Goal: Information Seeking & Learning: Check status

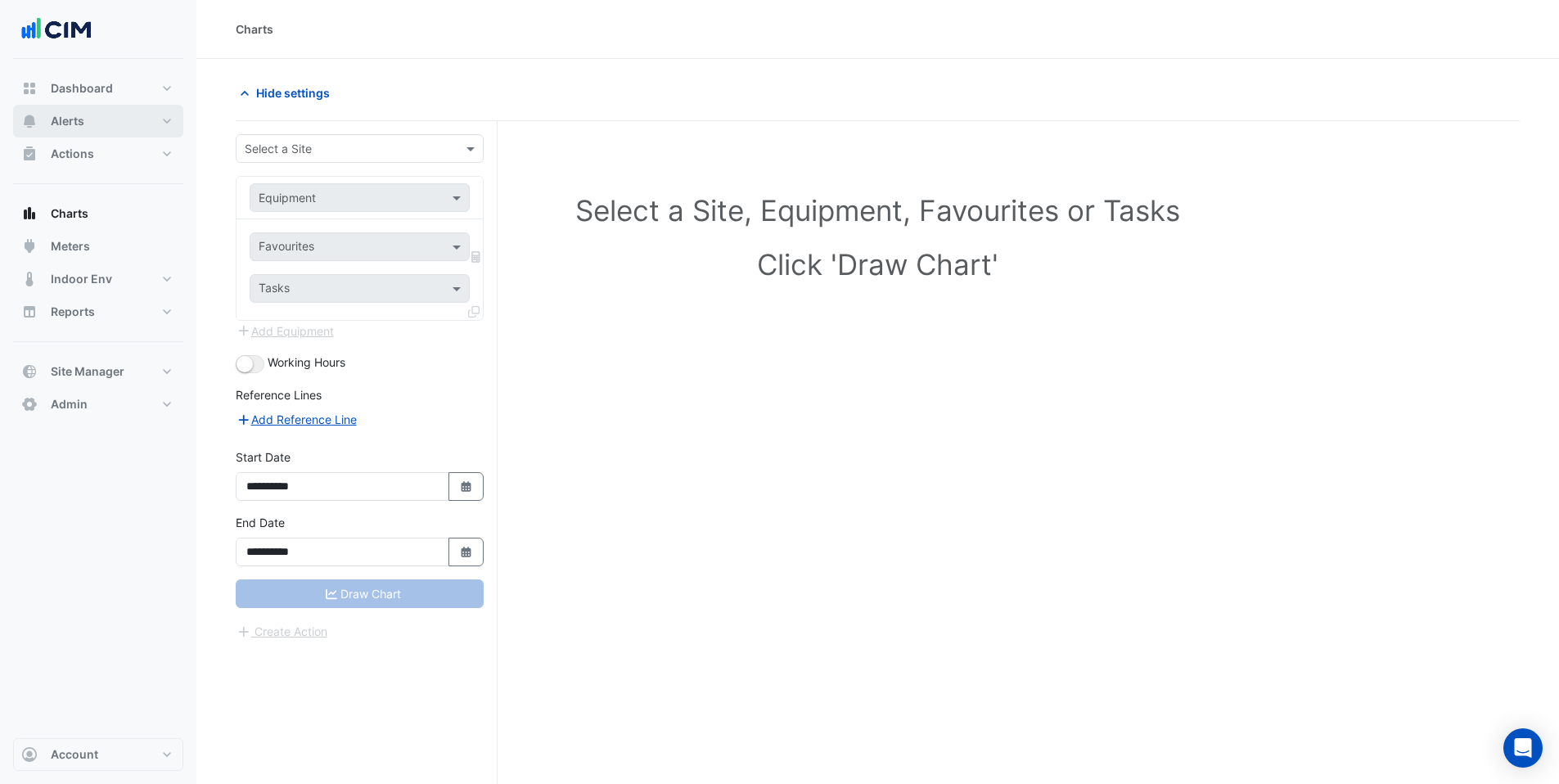
click at [77, 119] on span "Alerts" at bounding box center [67, 121] width 34 height 17
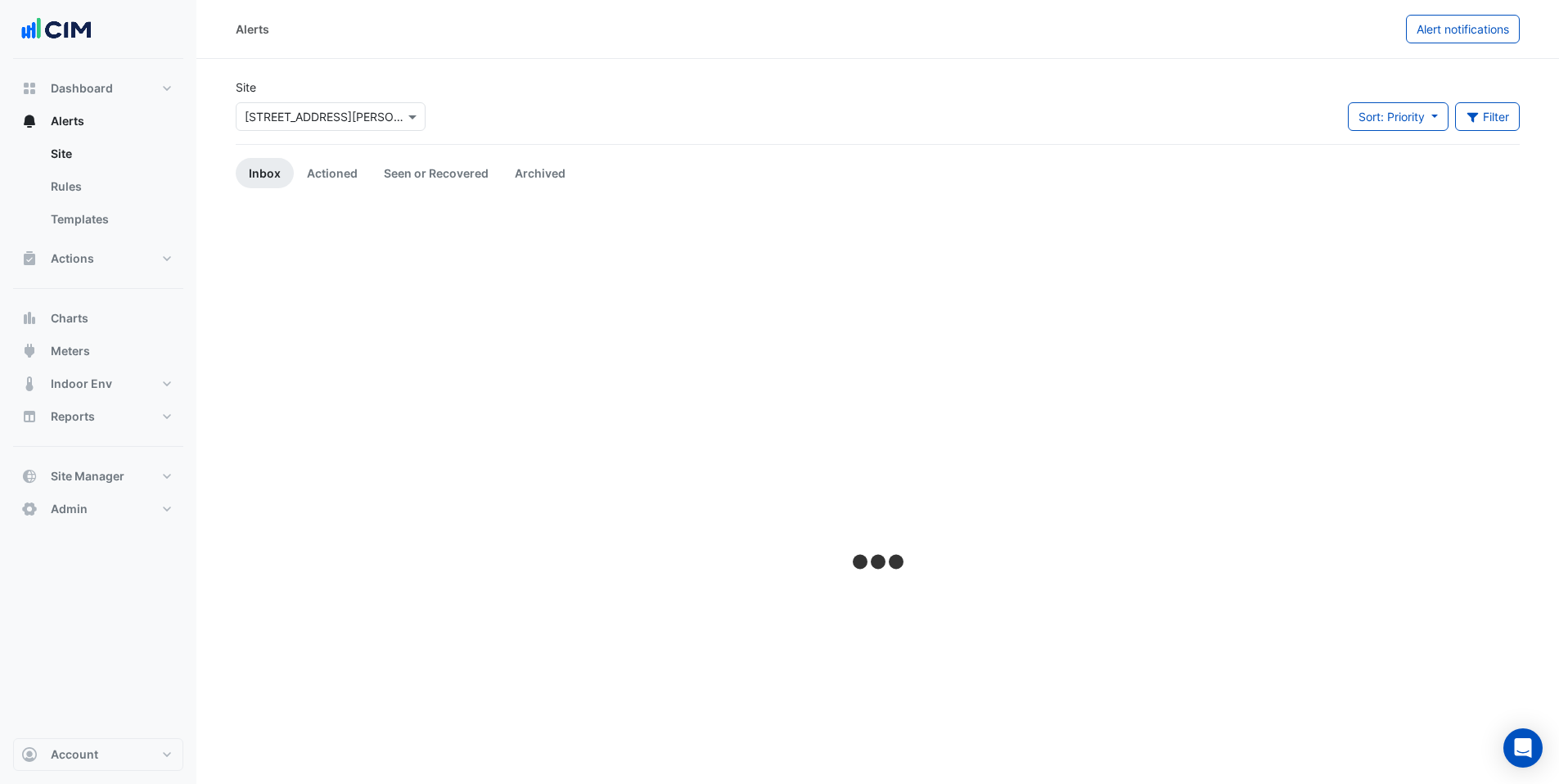
click at [381, 124] on div "× [STREET_ADDRESS][PERSON_NAME]" at bounding box center [320, 117] width 168 height 17
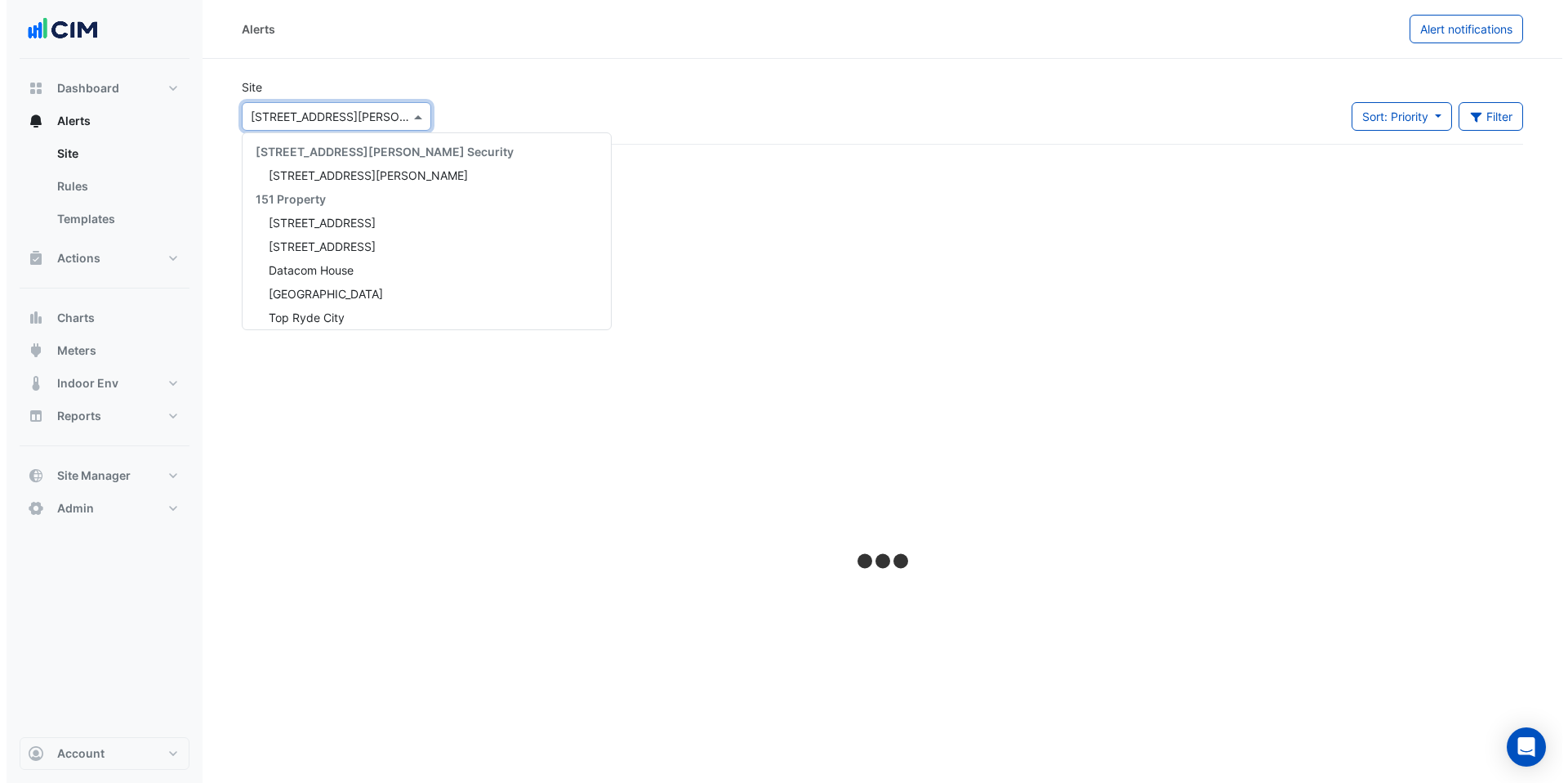
scroll to position [3087, 0]
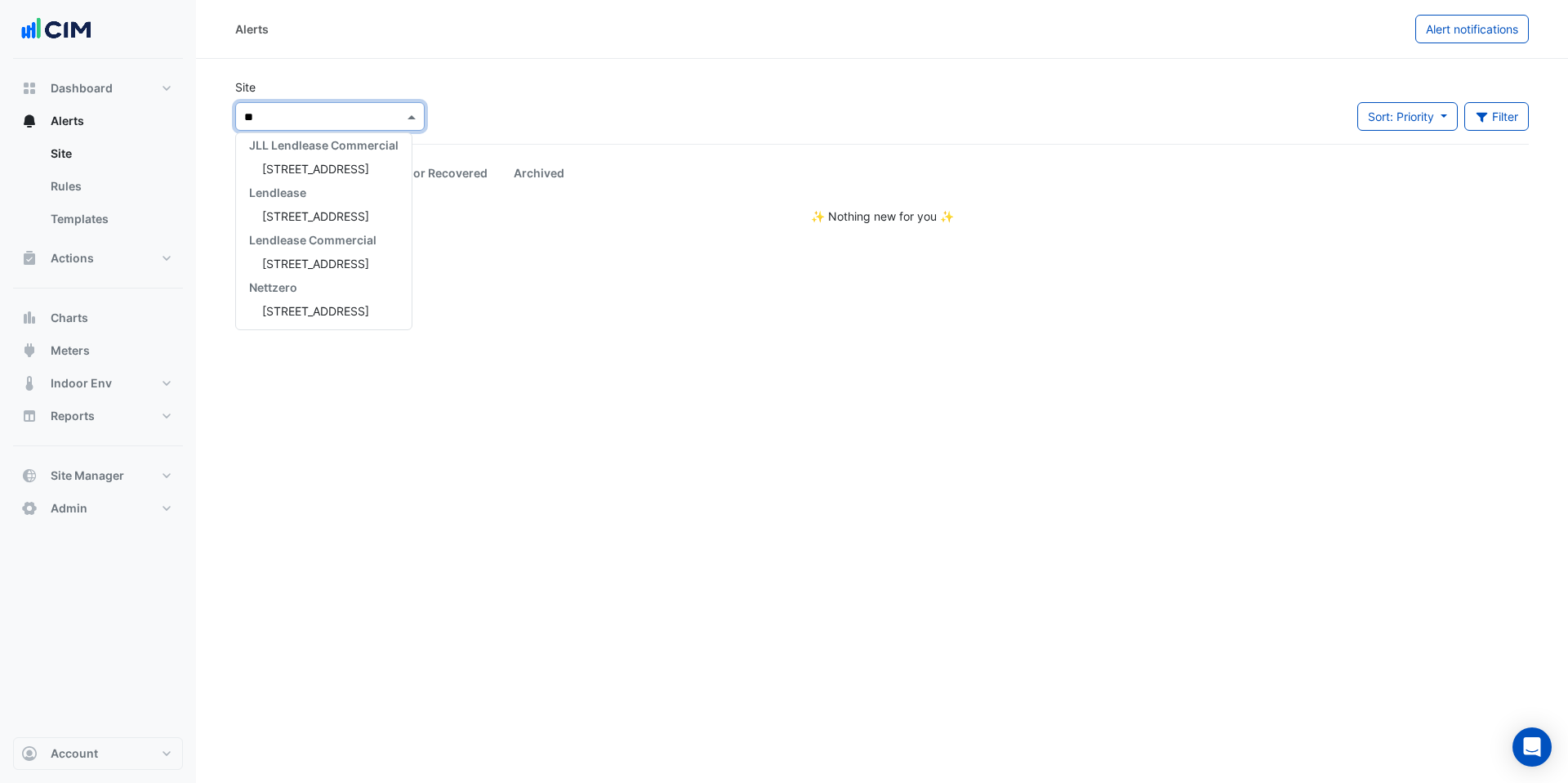
type input "***"
click at [367, 177] on div "[STREET_ADDRESS]" at bounding box center [324, 169] width 176 height 24
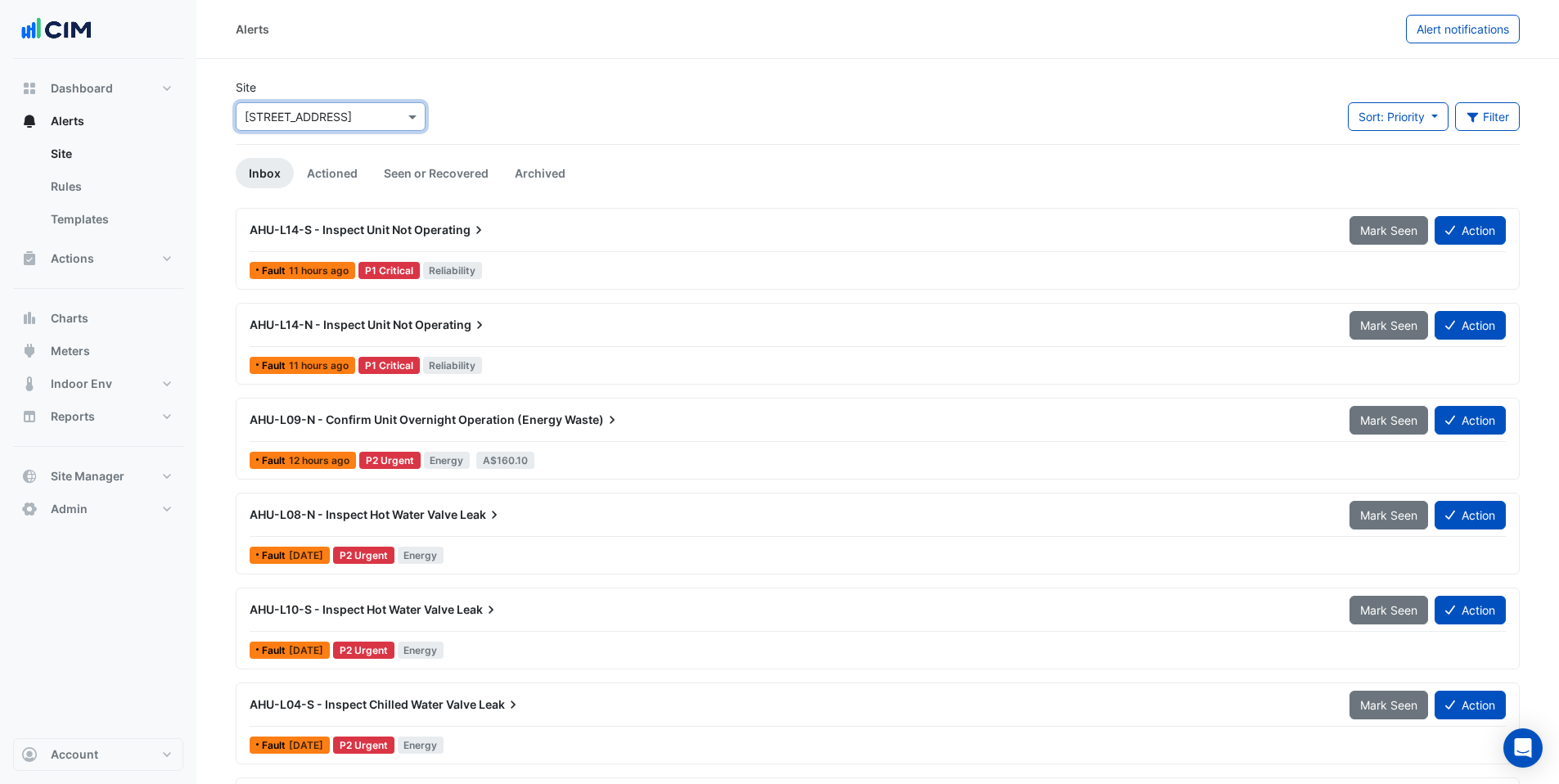
click at [594, 230] on div "AHU-L14-S - Inspect Unit Not Operating" at bounding box center [790, 230] width 1081 height 17
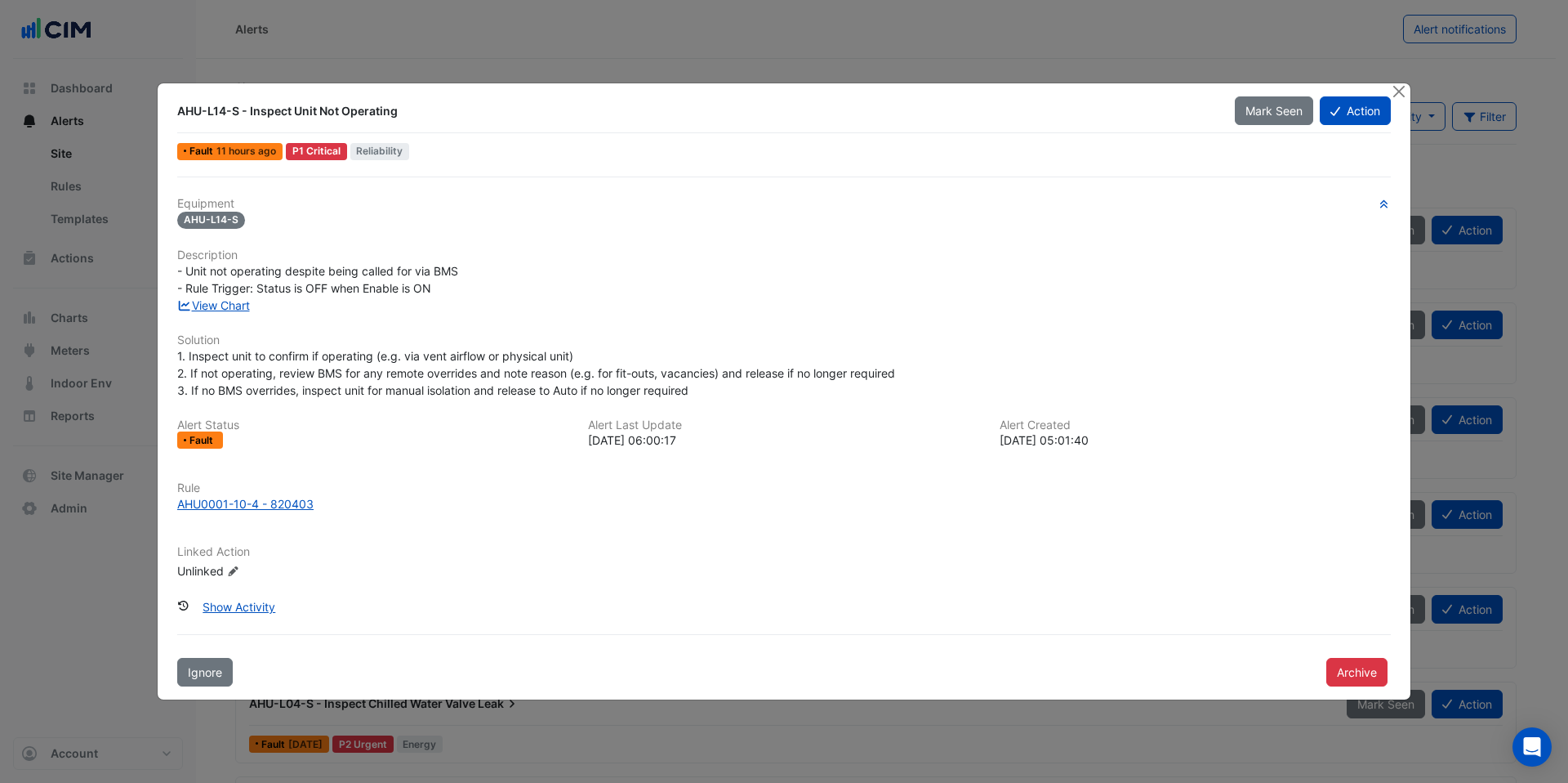
click at [992, 57] on ngb-modal-window "AHU-L14-S - Inspect Unit Not Operating Mark Seen Action Fault 11 hours ago P1 C…" at bounding box center [784, 392] width 1568 height 783
click at [1403, 92] on button "Close" at bounding box center [1398, 92] width 17 height 17
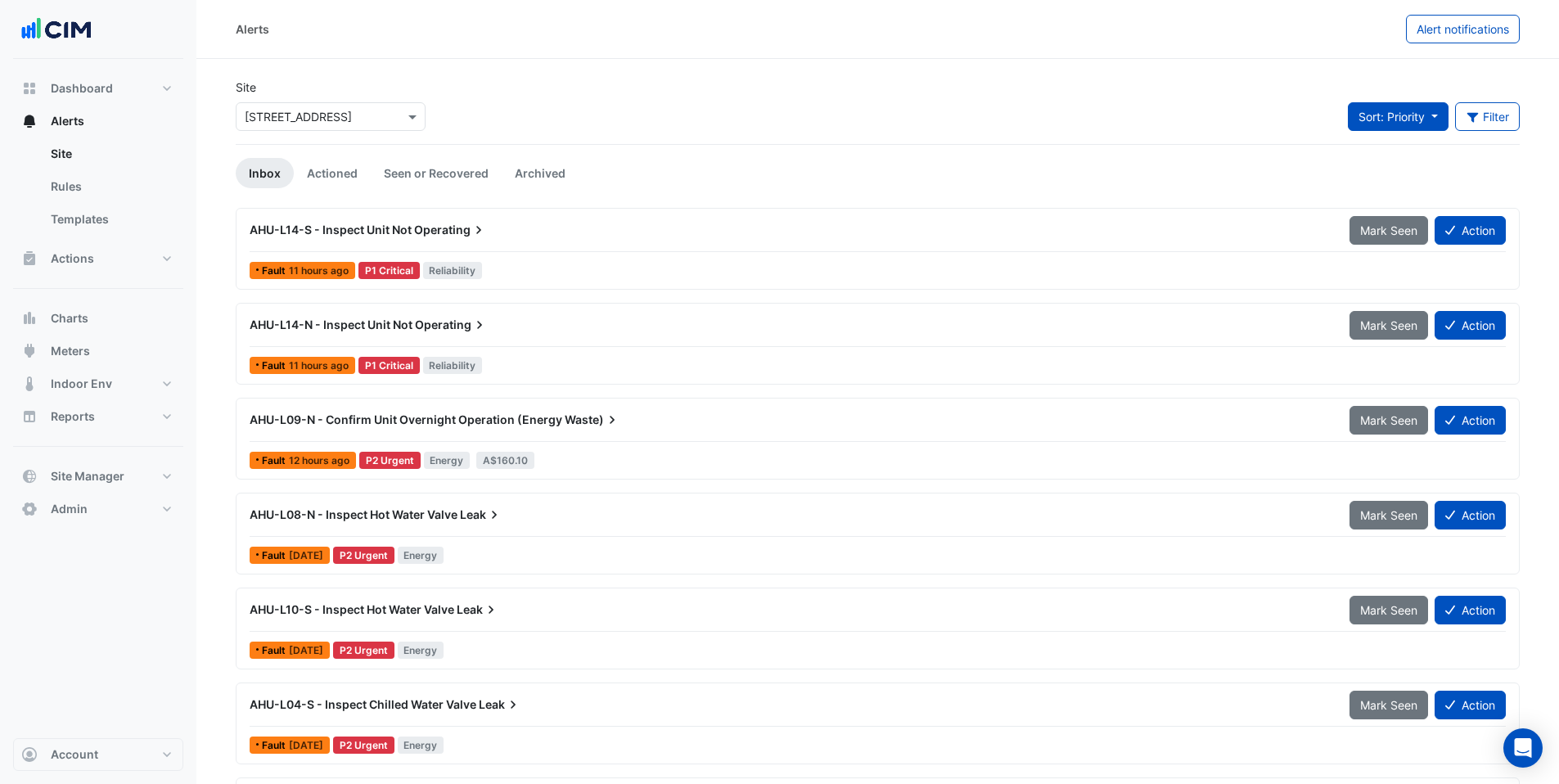
click at [1382, 127] on button "Sort: Priority" at bounding box center [1398, 116] width 101 height 28
click at [1523, 109] on div "Sort: Priority Filter Title Priority Filter Impact Filter Equipment Type Filter…" at bounding box center [1433, 122] width 192 height 41
click at [1478, 114] on button "Filter" at bounding box center [1487, 116] width 65 height 28
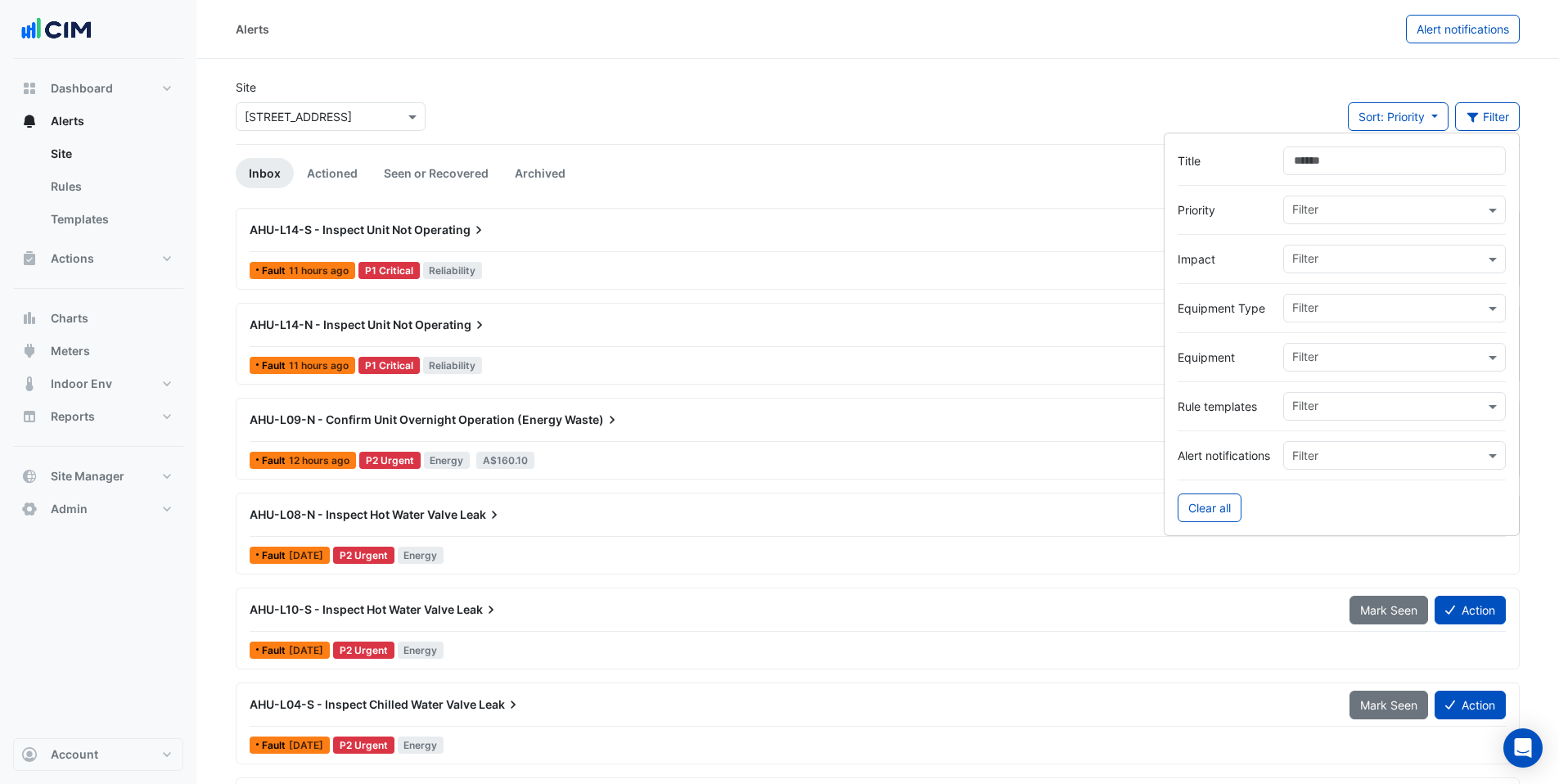
click at [1350, 239] on div at bounding box center [1341, 234] width 328 height 20
click at [1348, 245] on div "Filter" at bounding box center [1395, 259] width 222 height 28
click at [1336, 315] on div "Energy" at bounding box center [1322, 318] width 77 height 24
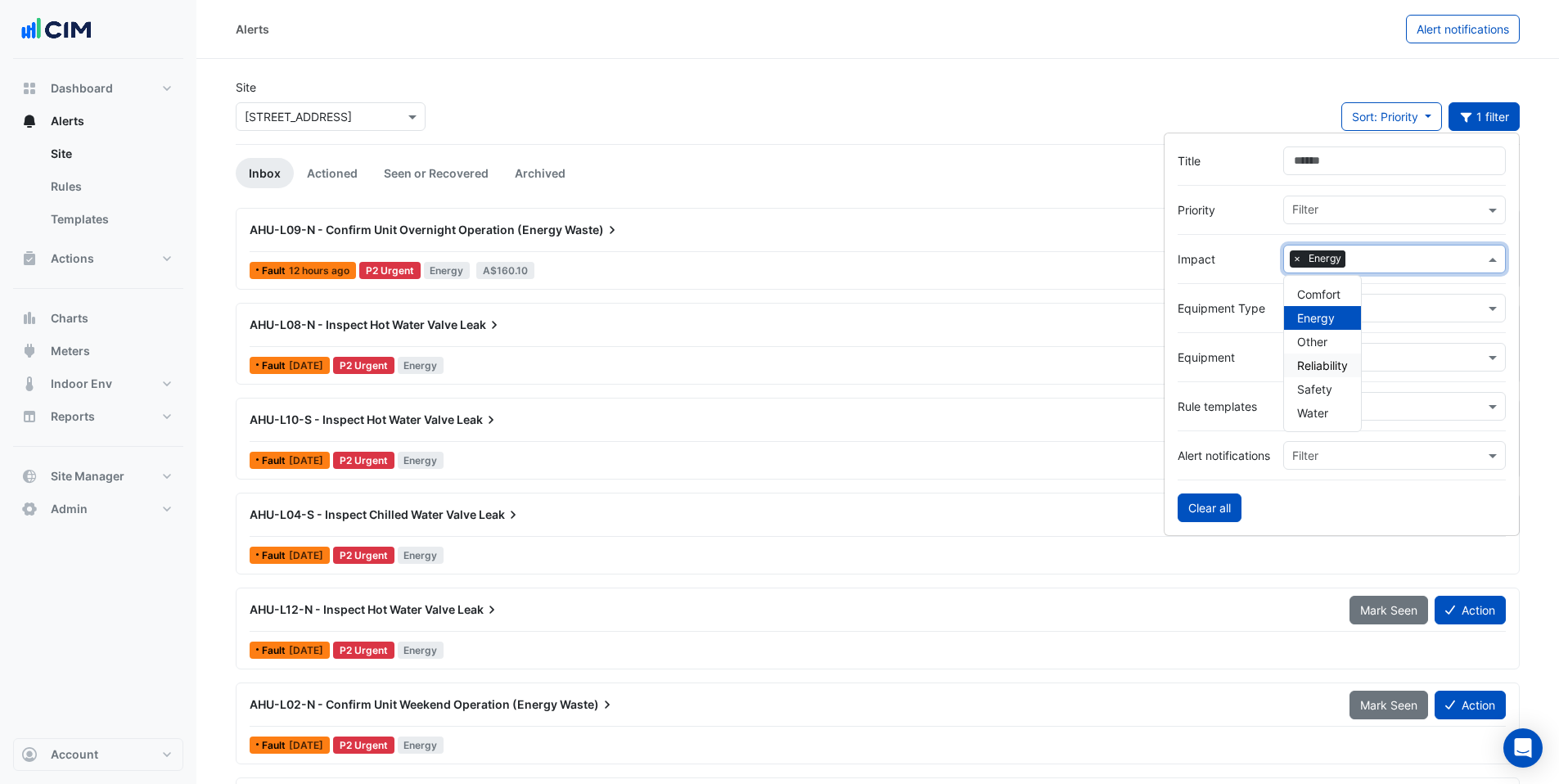
click at [1215, 506] on button "Clear all" at bounding box center [1210, 507] width 64 height 28
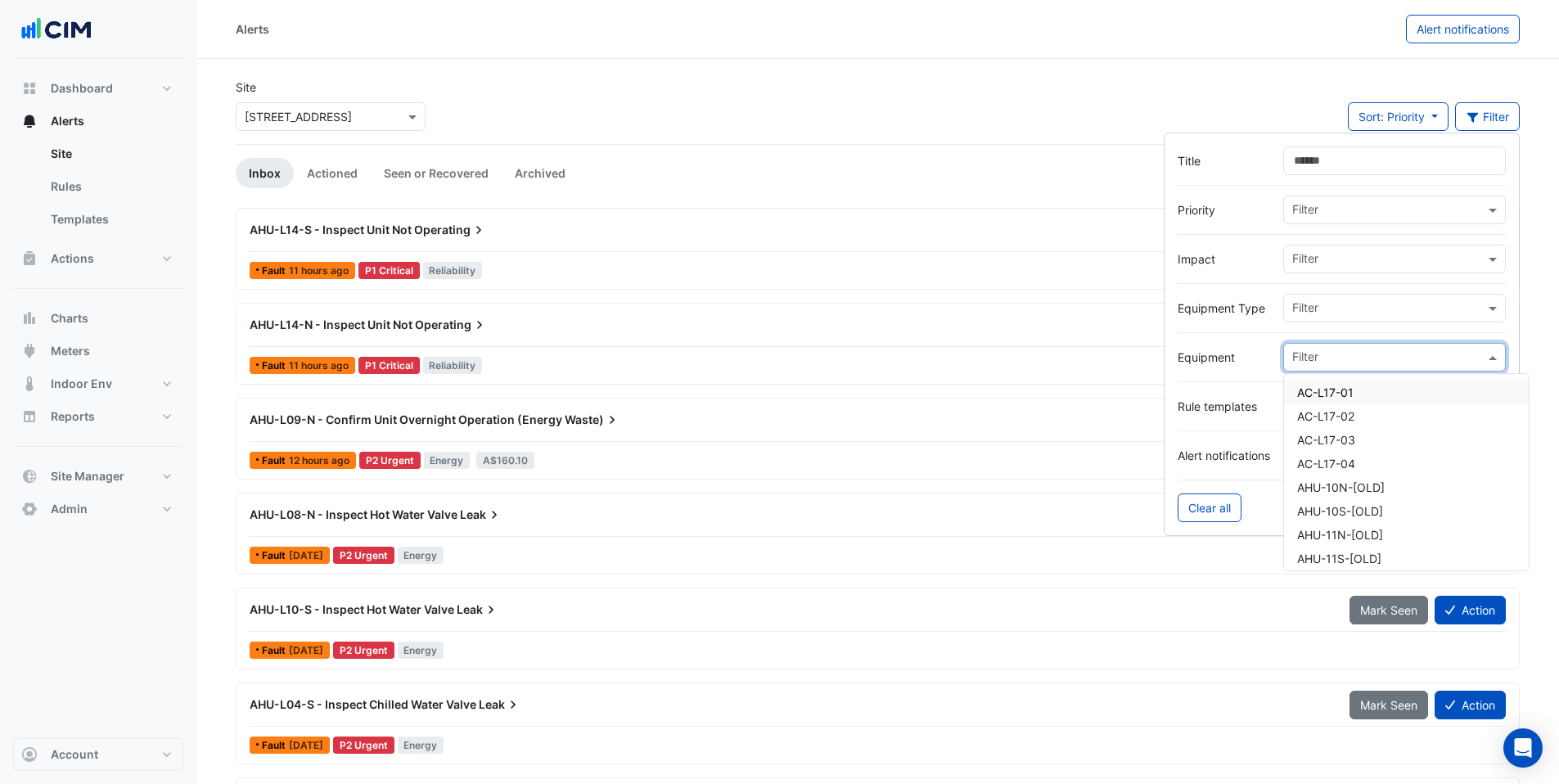
click at [1284, 354] on div "Filter" at bounding box center [1384, 357] width 200 height 26
click at [1308, 294] on div "Filter" at bounding box center [1395, 308] width 222 height 28
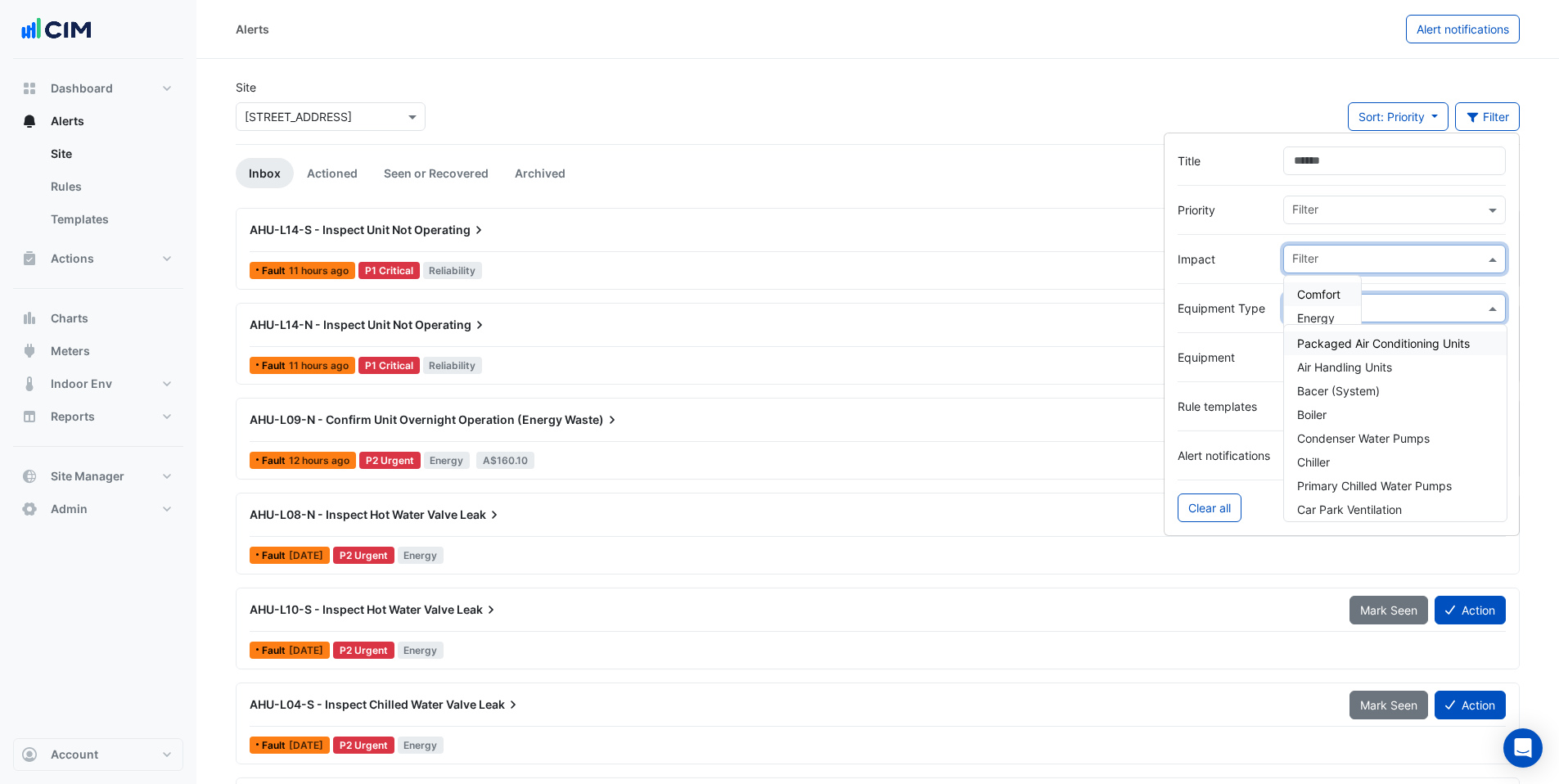
click at [1311, 267] on input "text" at bounding box center [1387, 261] width 192 height 17
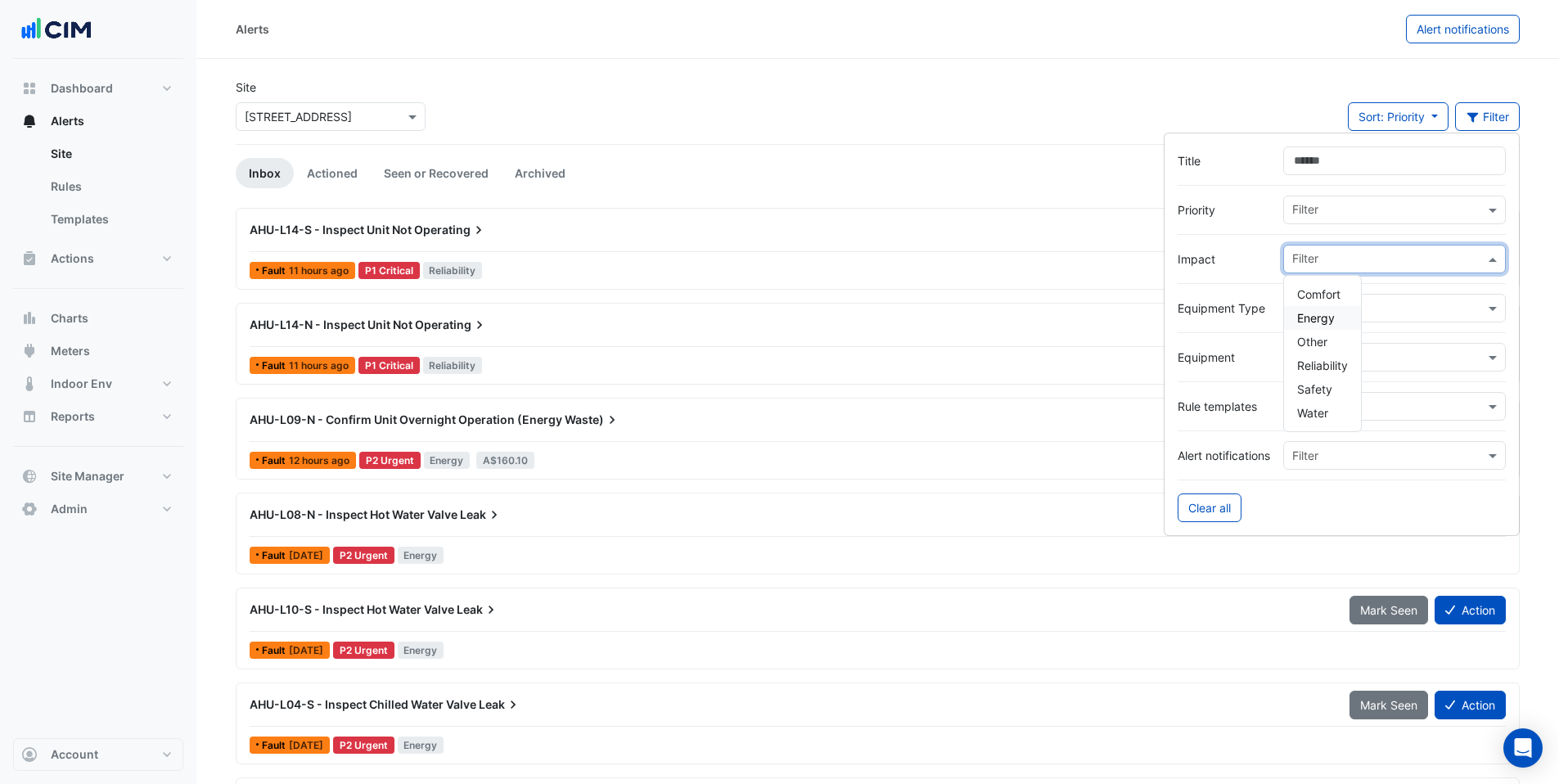
click at [1316, 315] on span "Energy" at bounding box center [1316, 318] width 38 height 14
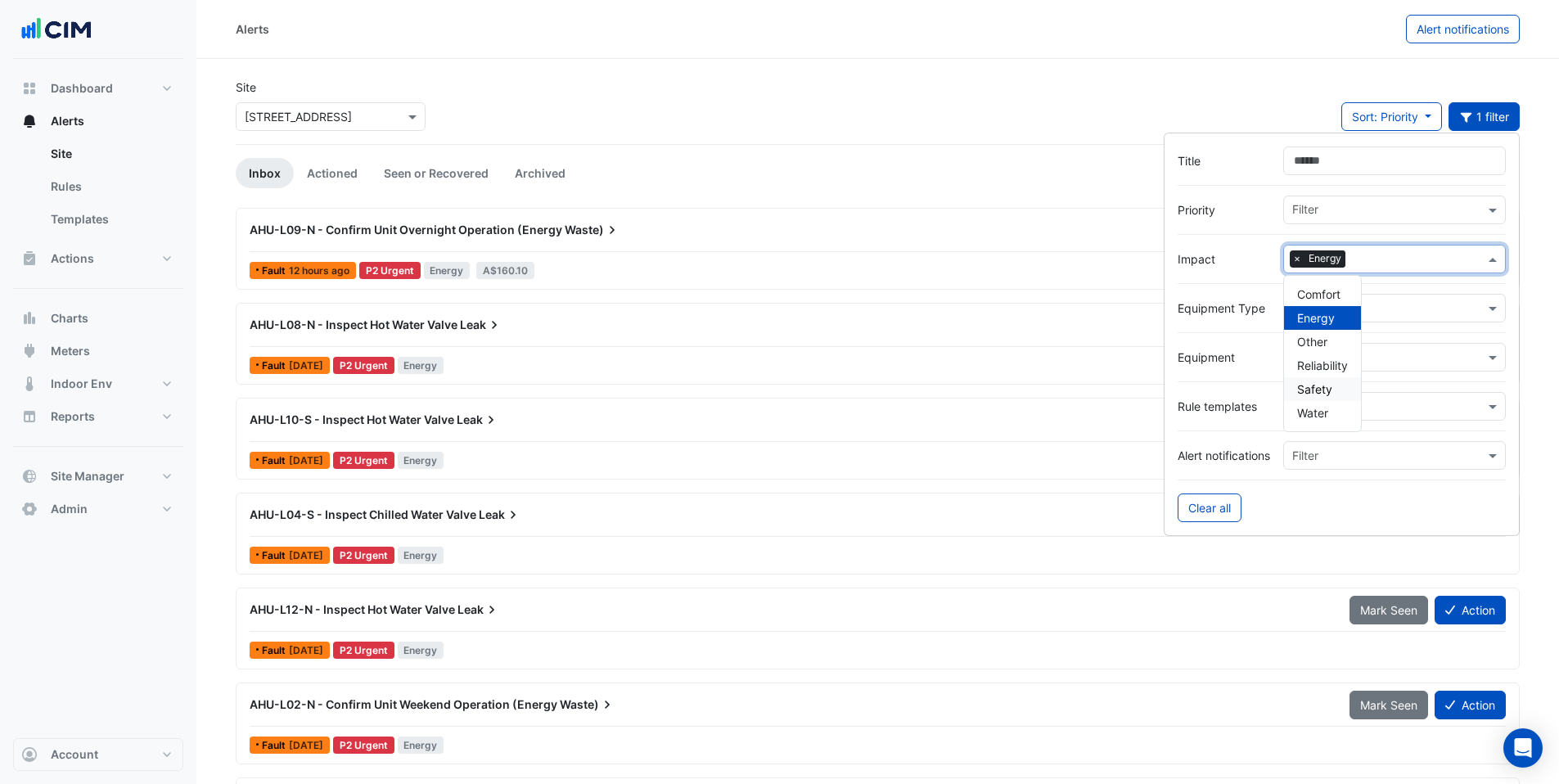
click at [847, 394] on div "AHU-L09-N - Confirm Unit Overnight Operation (Energy Waste) Mark Seen Action Fa…" at bounding box center [878, 729] width 1284 height 1044
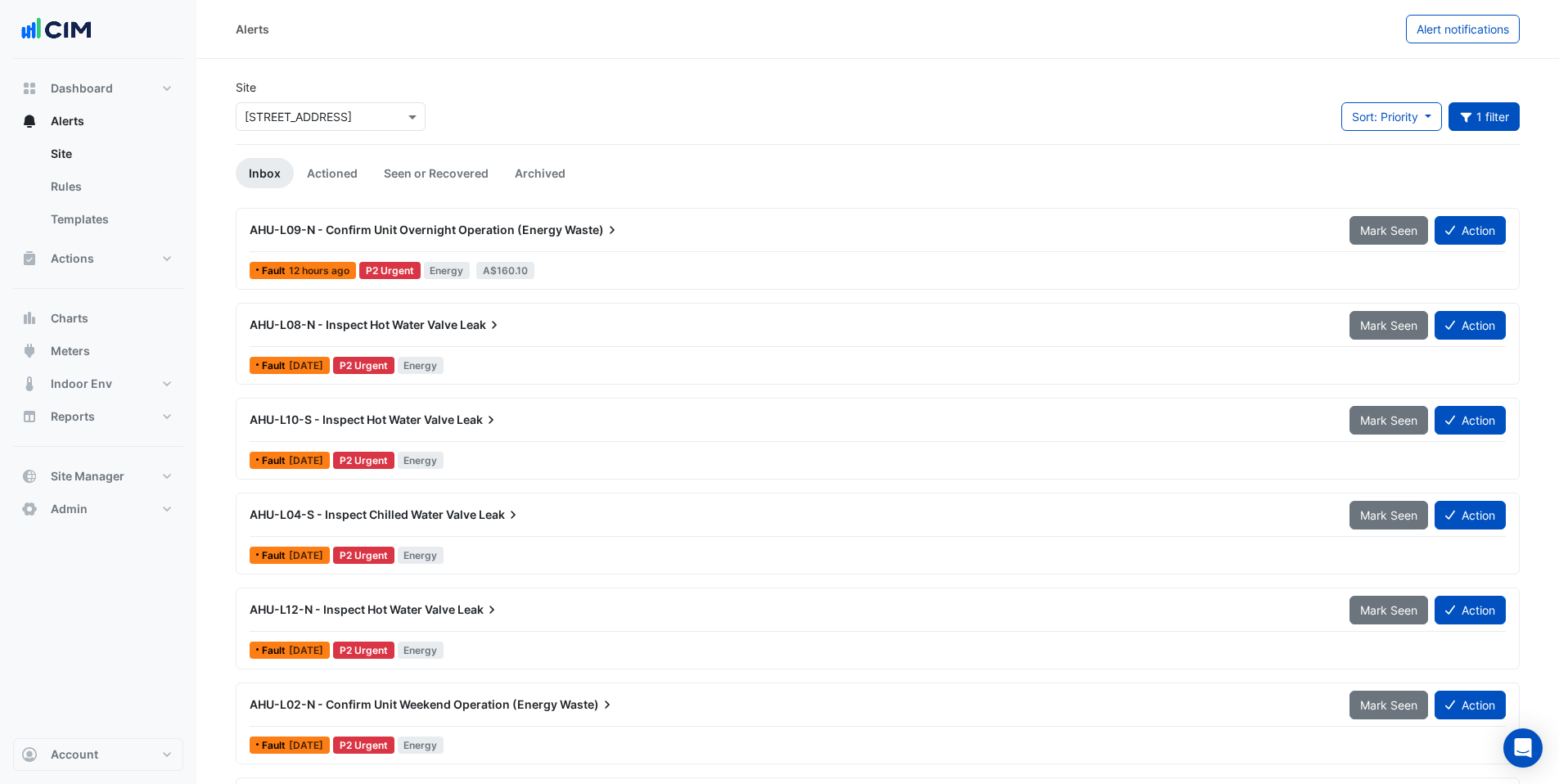
click at [787, 467] on div "Fault [DATE] P2 Urgent Energy" at bounding box center [878, 460] width 1260 height 24
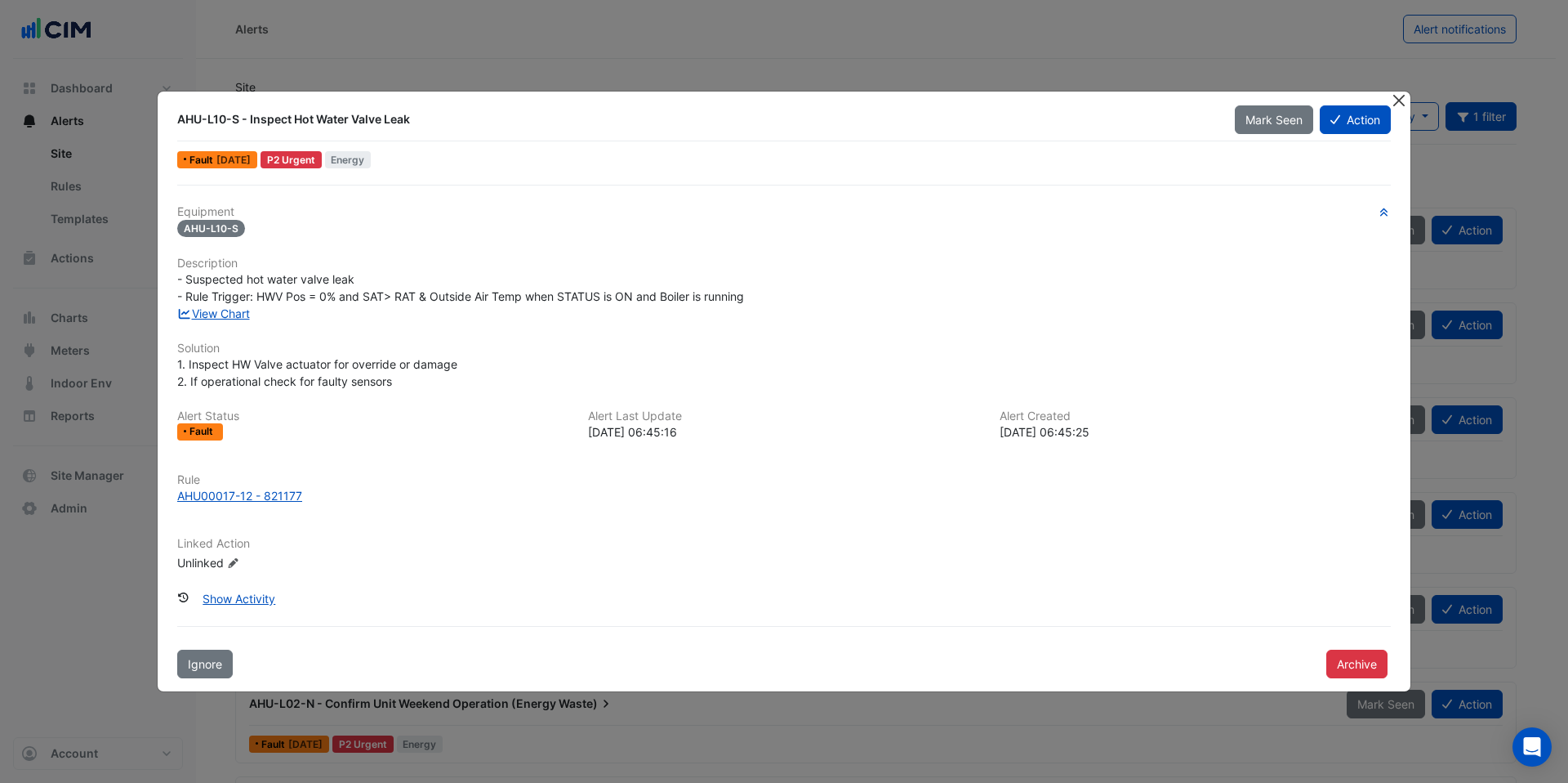
click at [1401, 102] on button "Close" at bounding box center [1398, 100] width 17 height 17
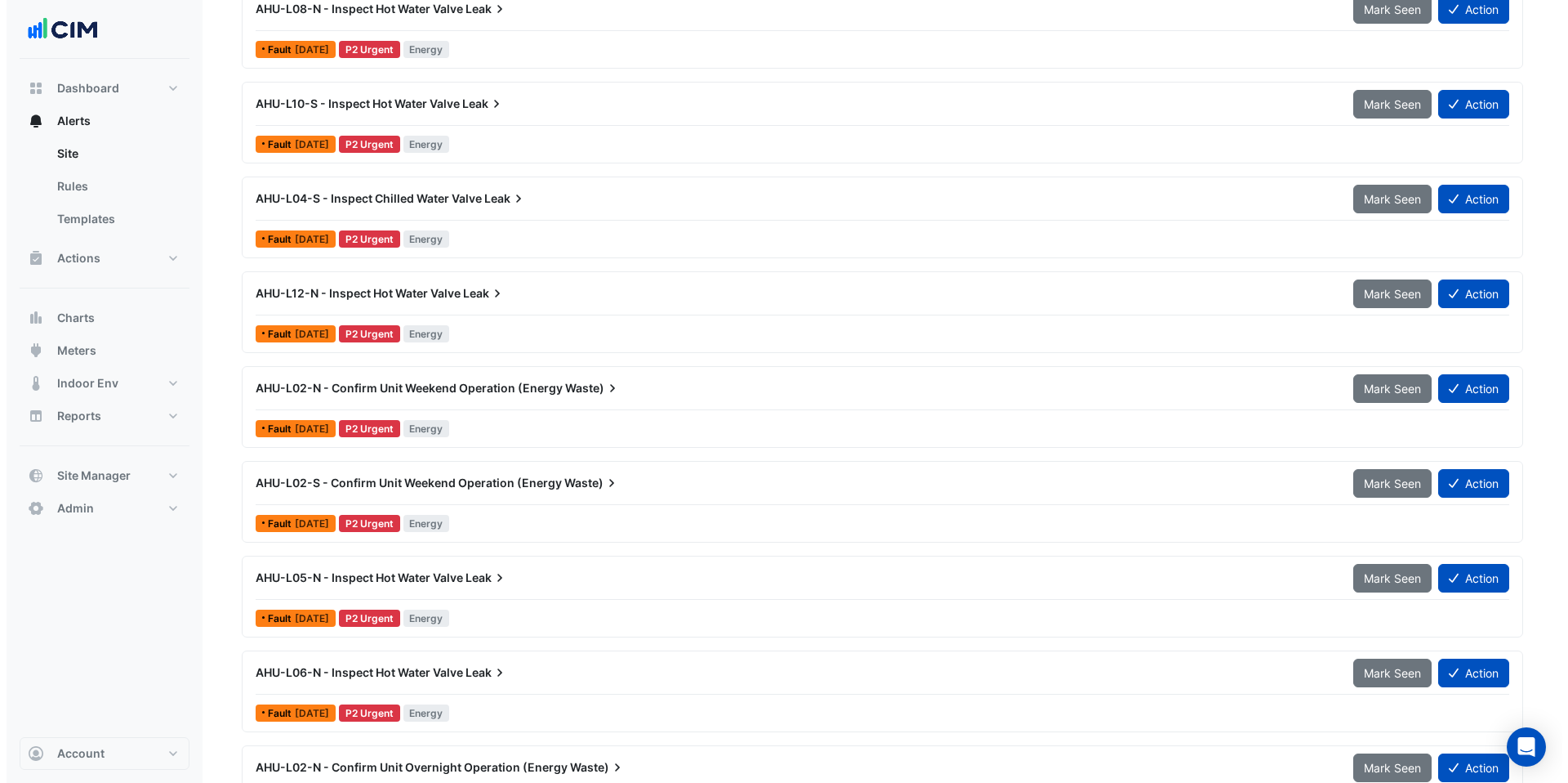
scroll to position [372, 0]
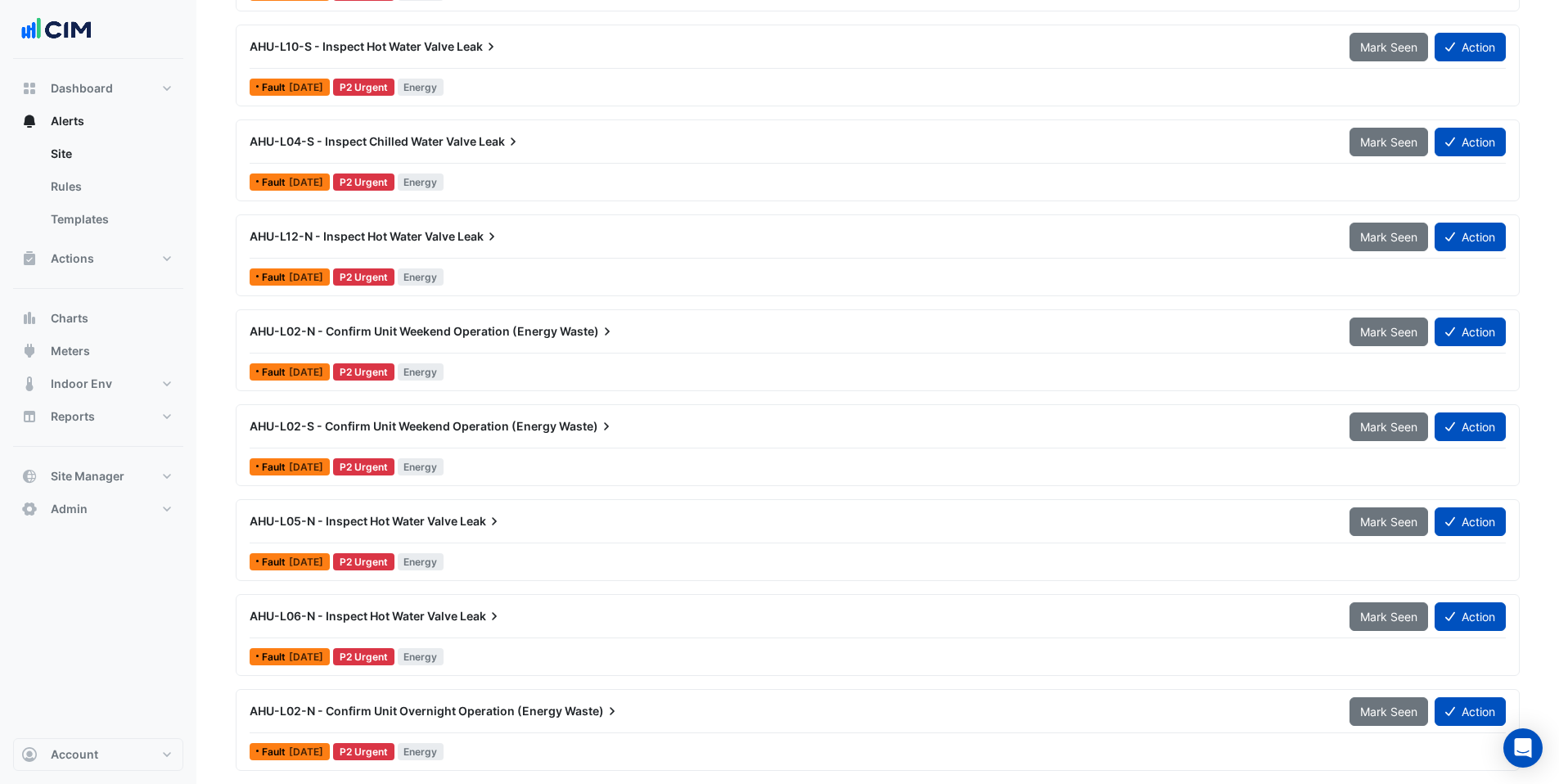
click at [601, 433] on icon at bounding box center [607, 426] width 17 height 17
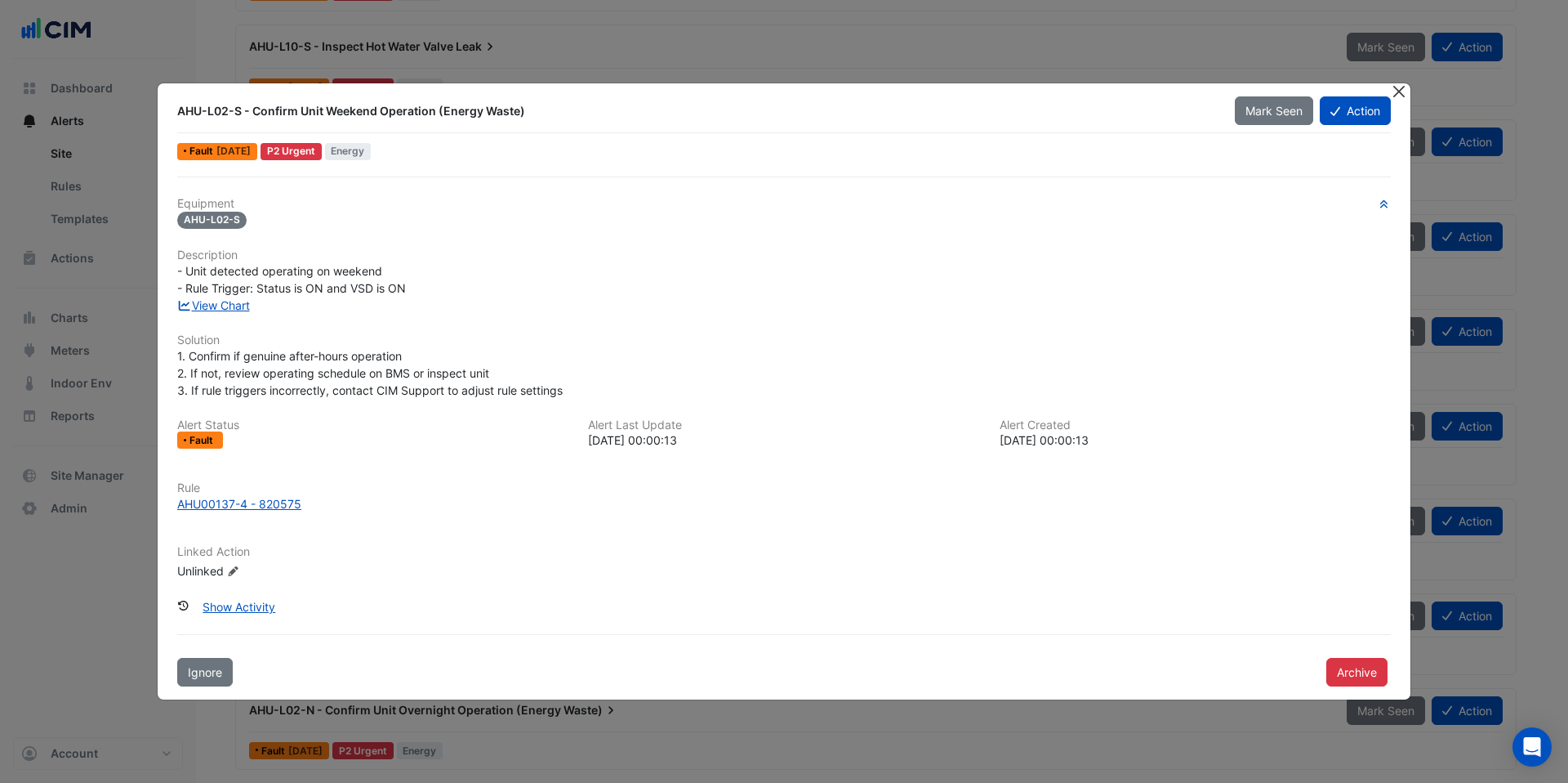
click at [1397, 93] on button "Close" at bounding box center [1398, 92] width 17 height 17
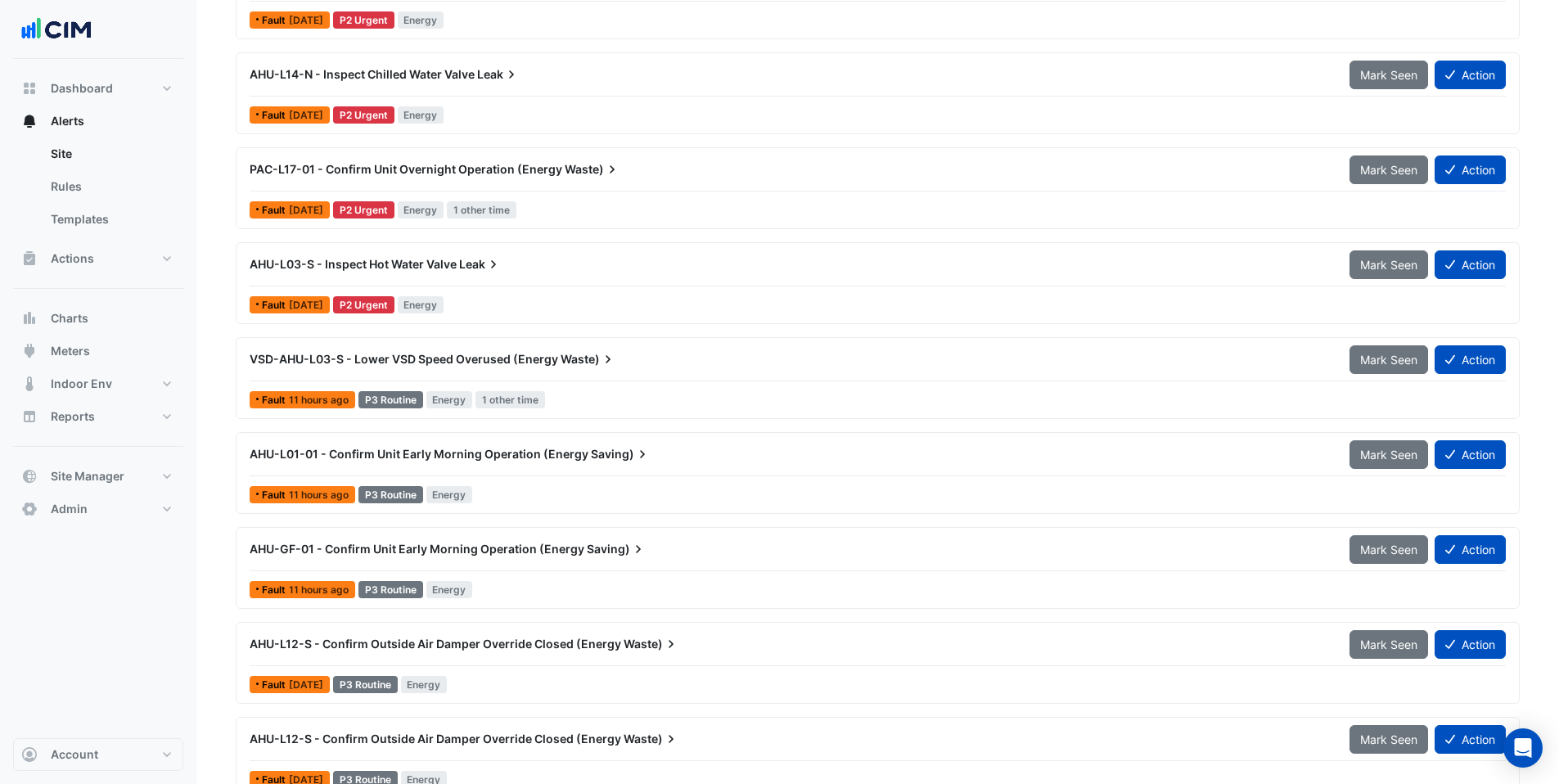
scroll to position [2271, 0]
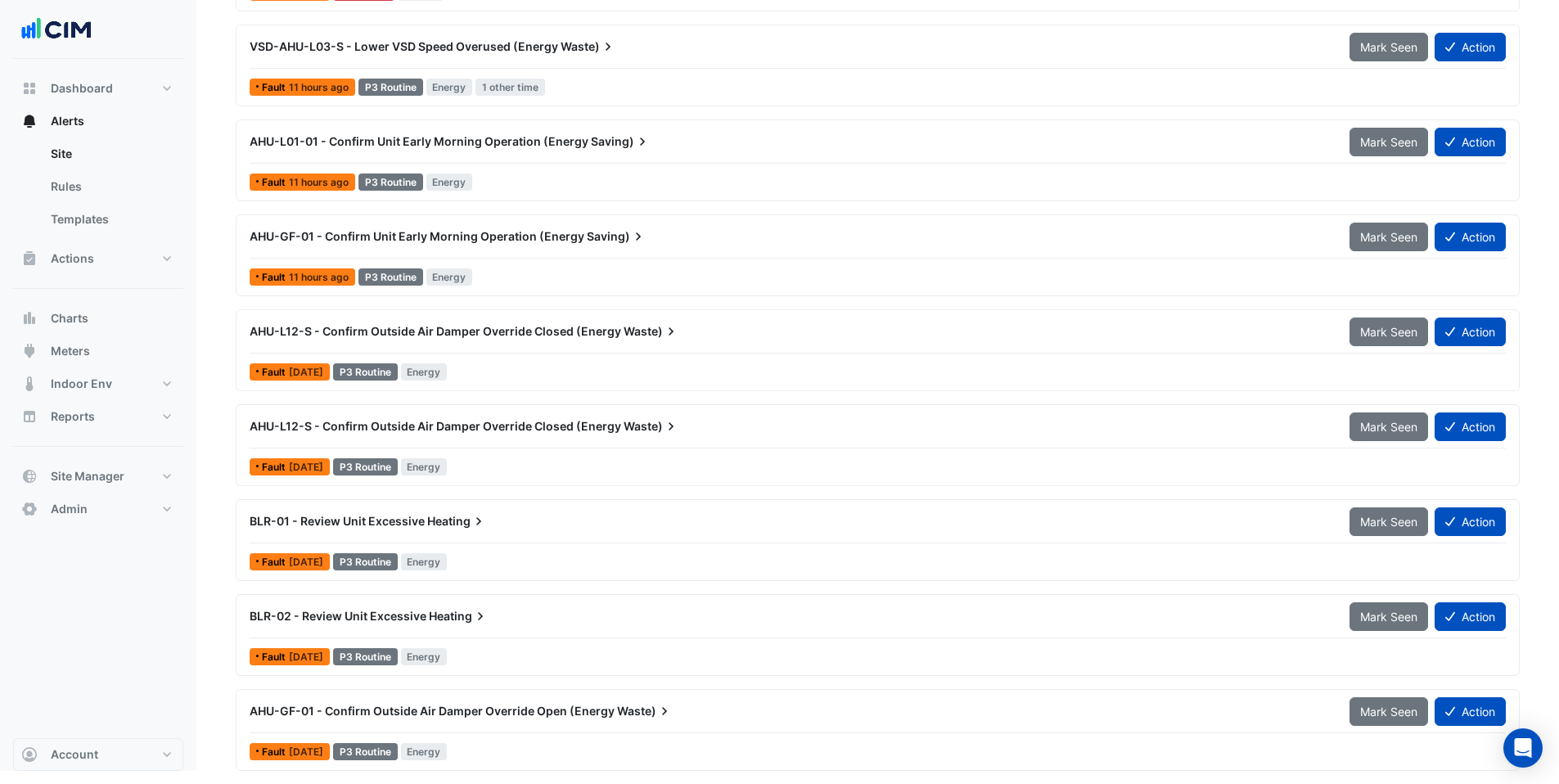
click at [602, 420] on span "AHU-L12-S - Confirm Outside Air Damper Override Closed (Energy" at bounding box center [435, 425] width 372 height 14
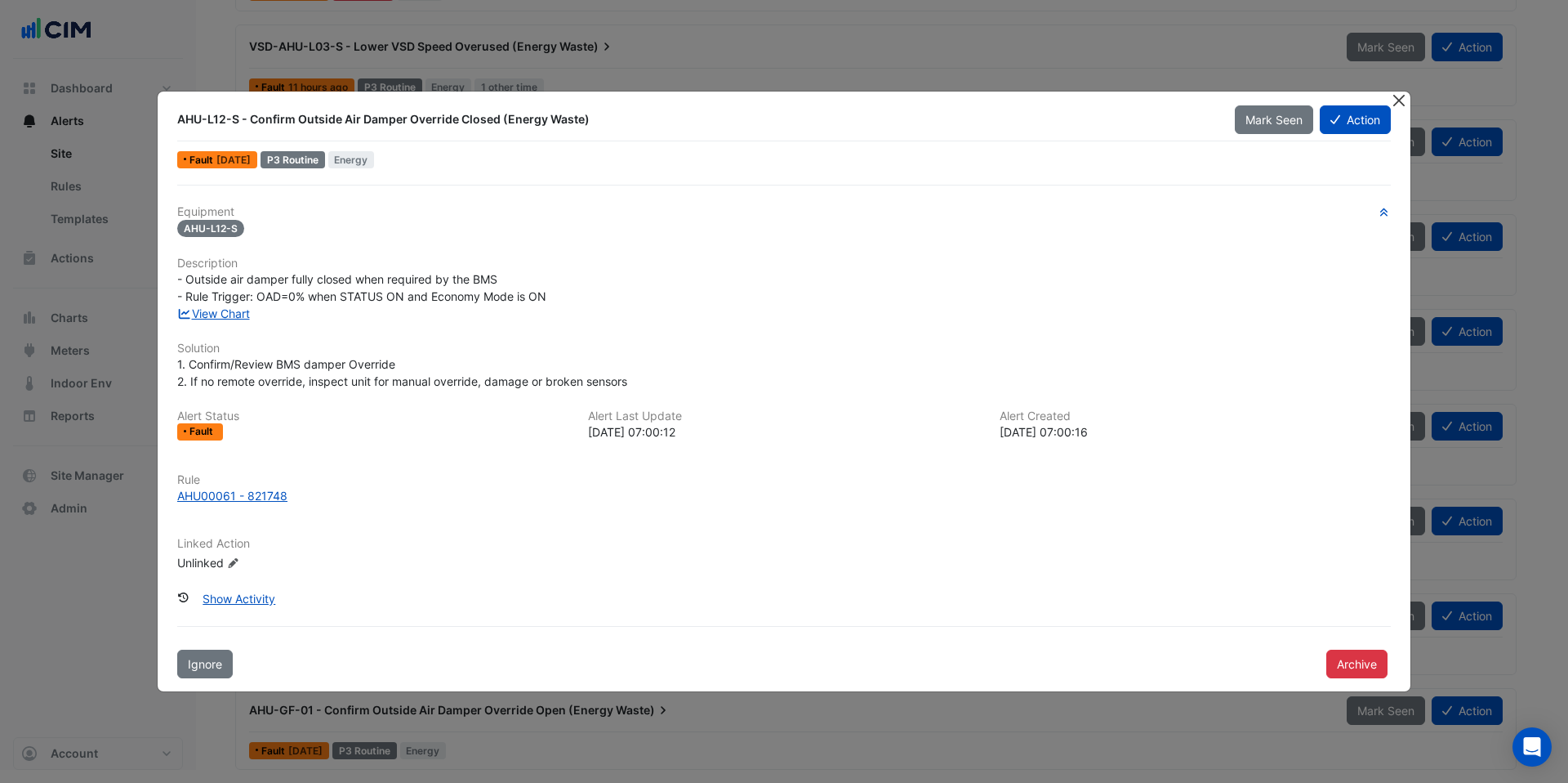
click at [1402, 100] on button "Close" at bounding box center [1398, 100] width 17 height 17
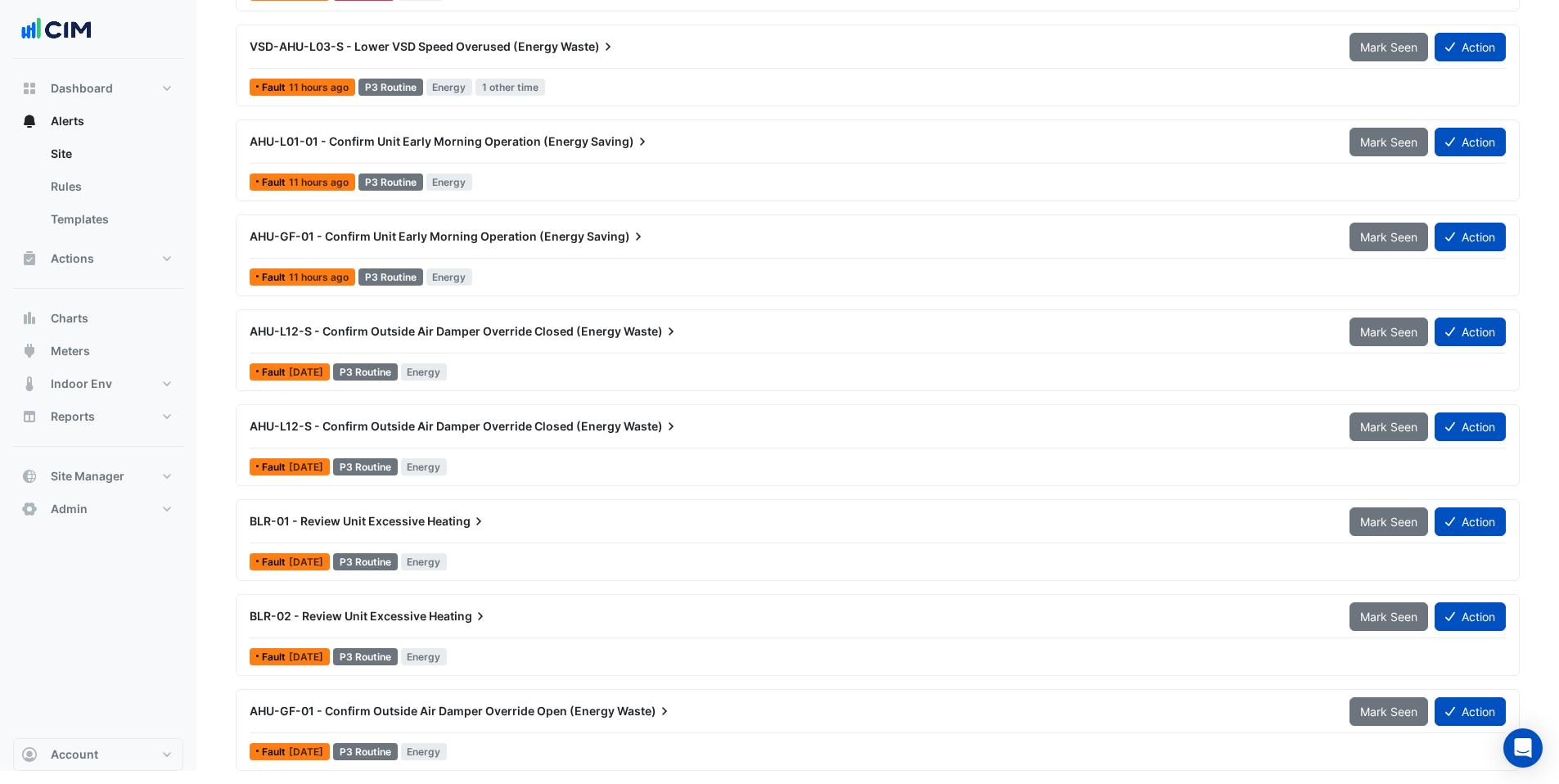
click at [757, 719] on div "AHU-GF-01 - Confirm Outside Air Damper Override Open (Energy Waste)" at bounding box center [790, 711] width 1100 height 29
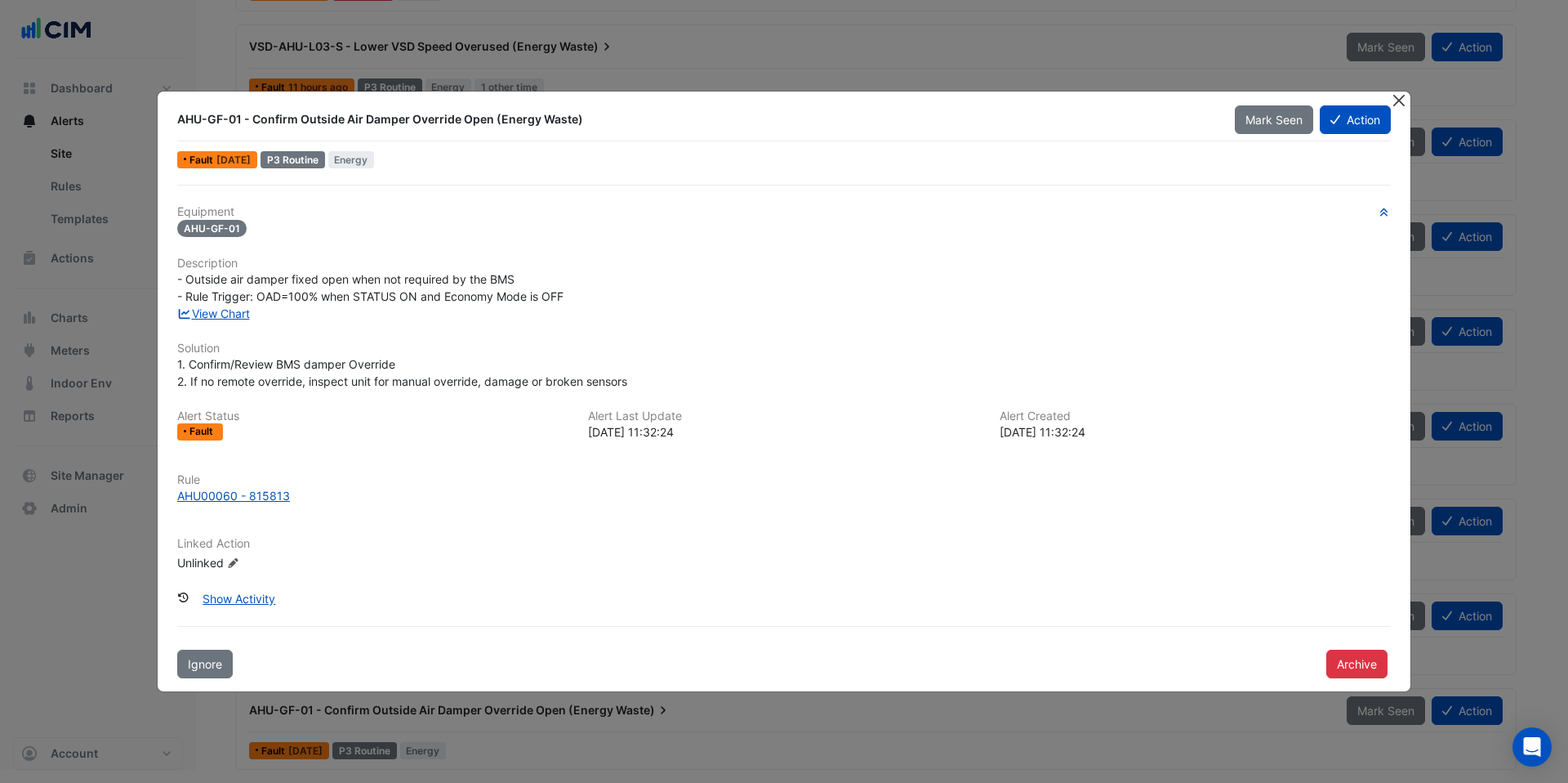
click at [1398, 103] on button "Close" at bounding box center [1398, 100] width 17 height 17
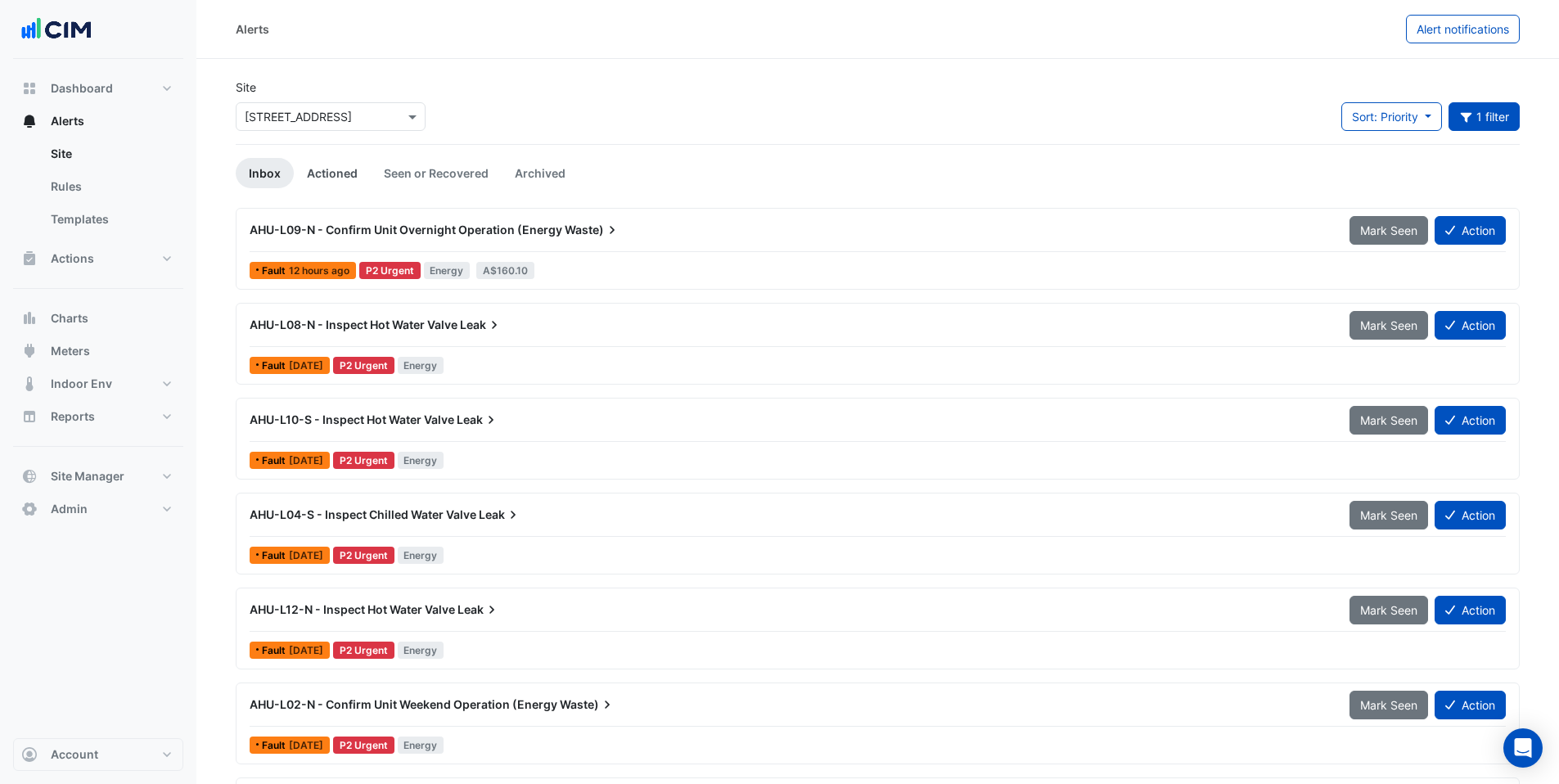
click at [344, 173] on link "Actioned" at bounding box center [332, 173] width 77 height 30
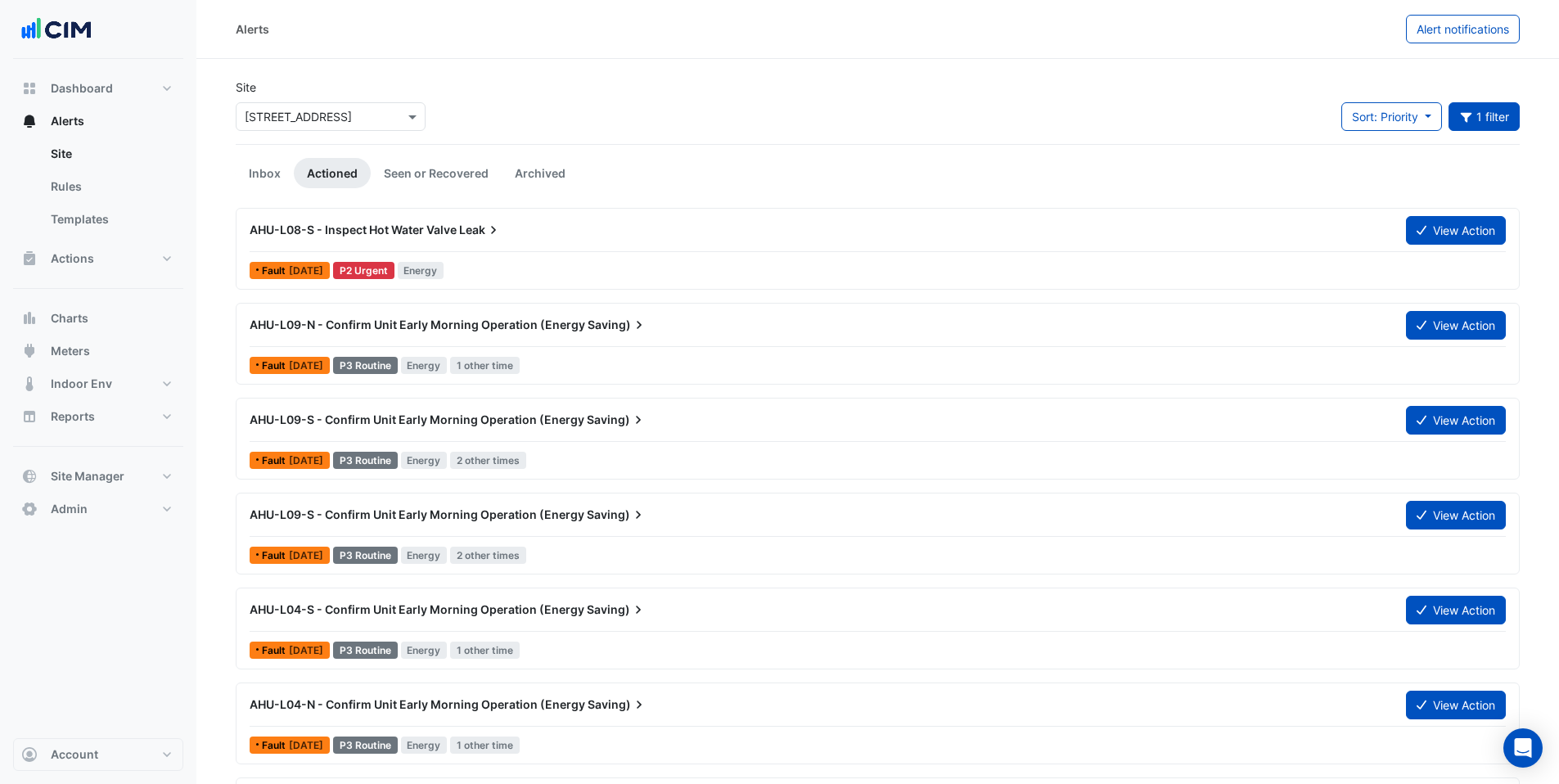
click at [711, 357] on div "Fault [DATE] P3 Routine Energy 1 other time" at bounding box center [878, 365] width 1260 height 24
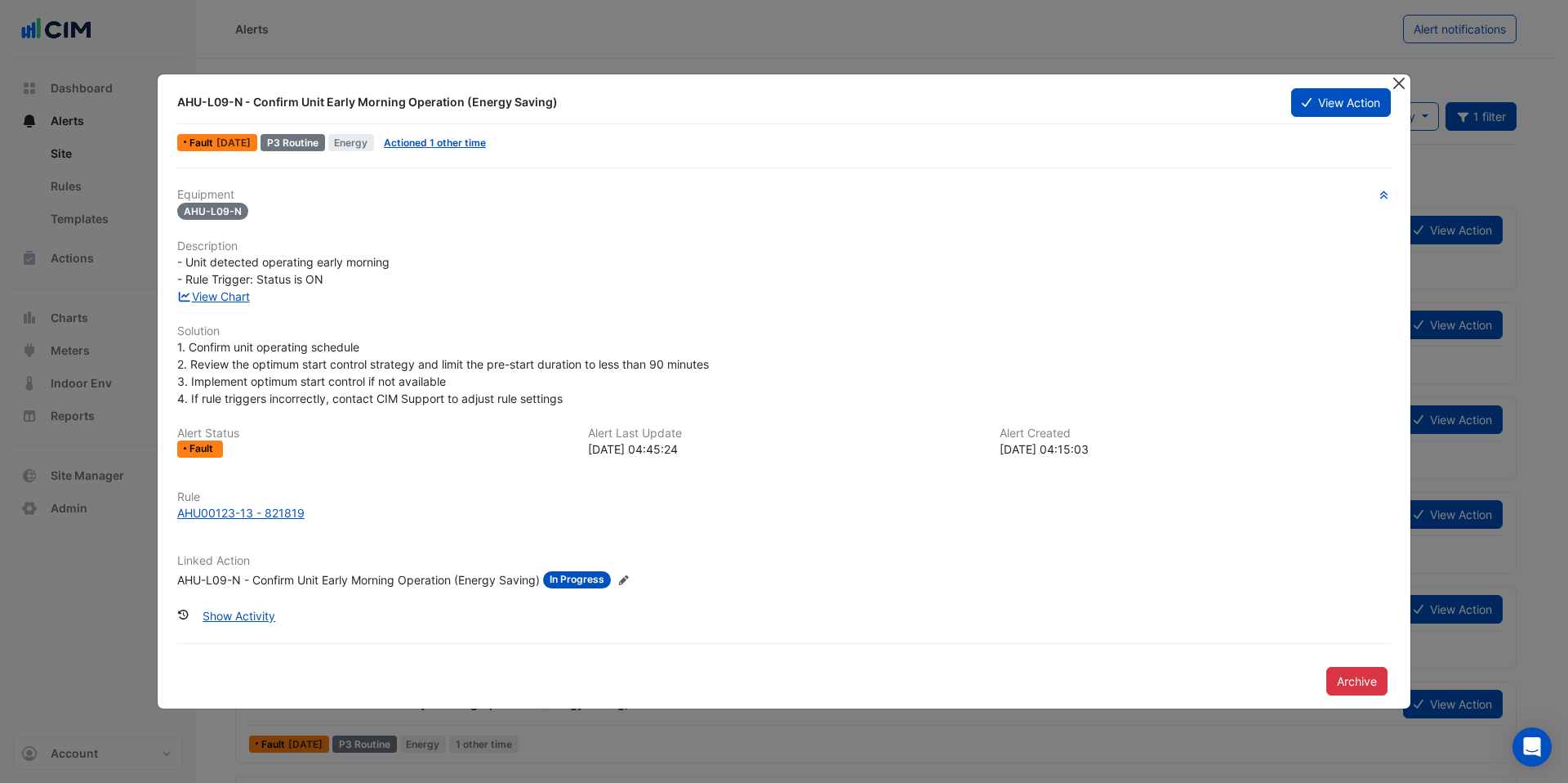
click at [1399, 79] on button "Close" at bounding box center [1398, 83] width 17 height 17
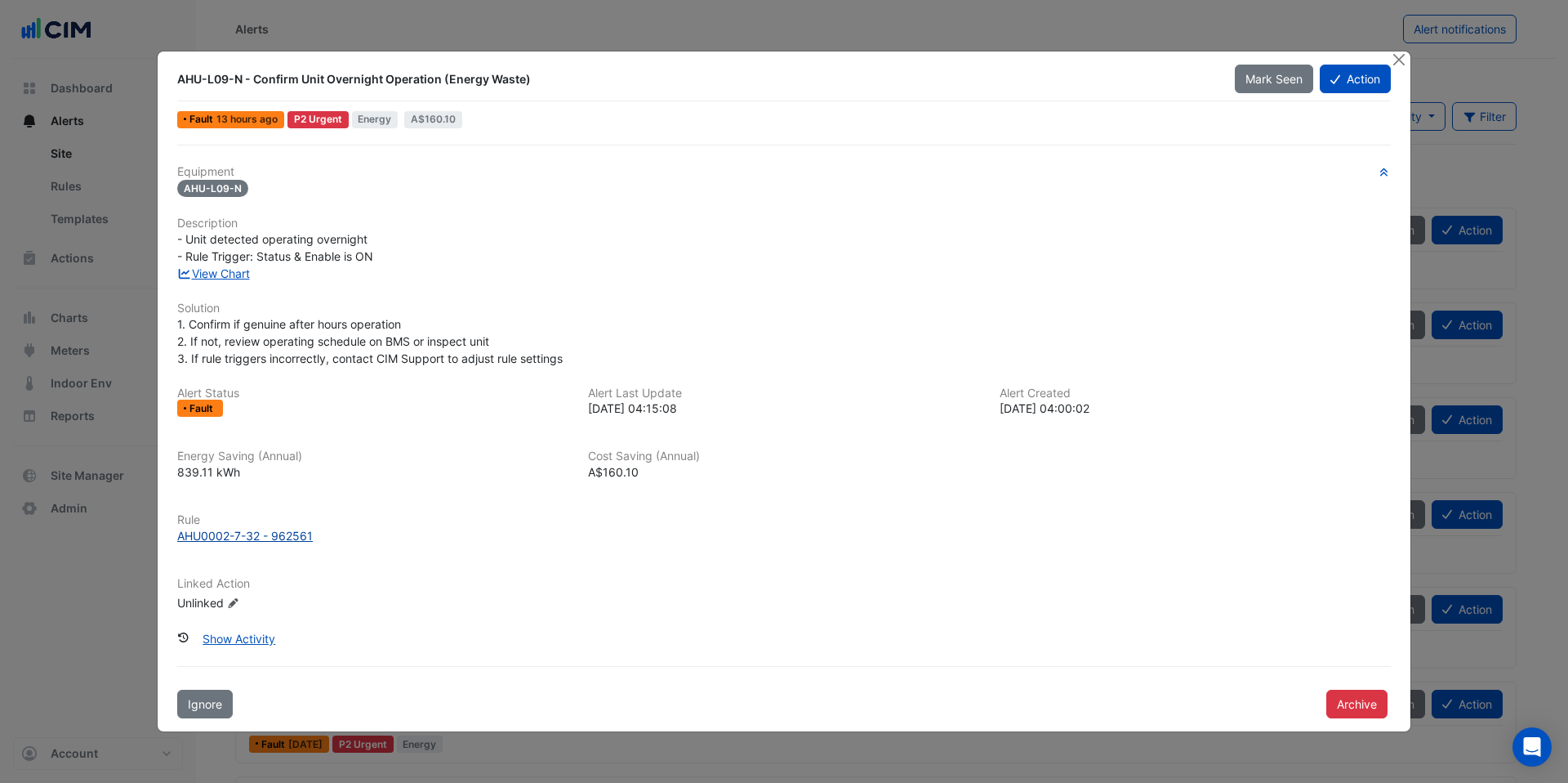
click at [234, 534] on div "AHU0002-7-32 - 962561" at bounding box center [245, 535] width 136 height 17
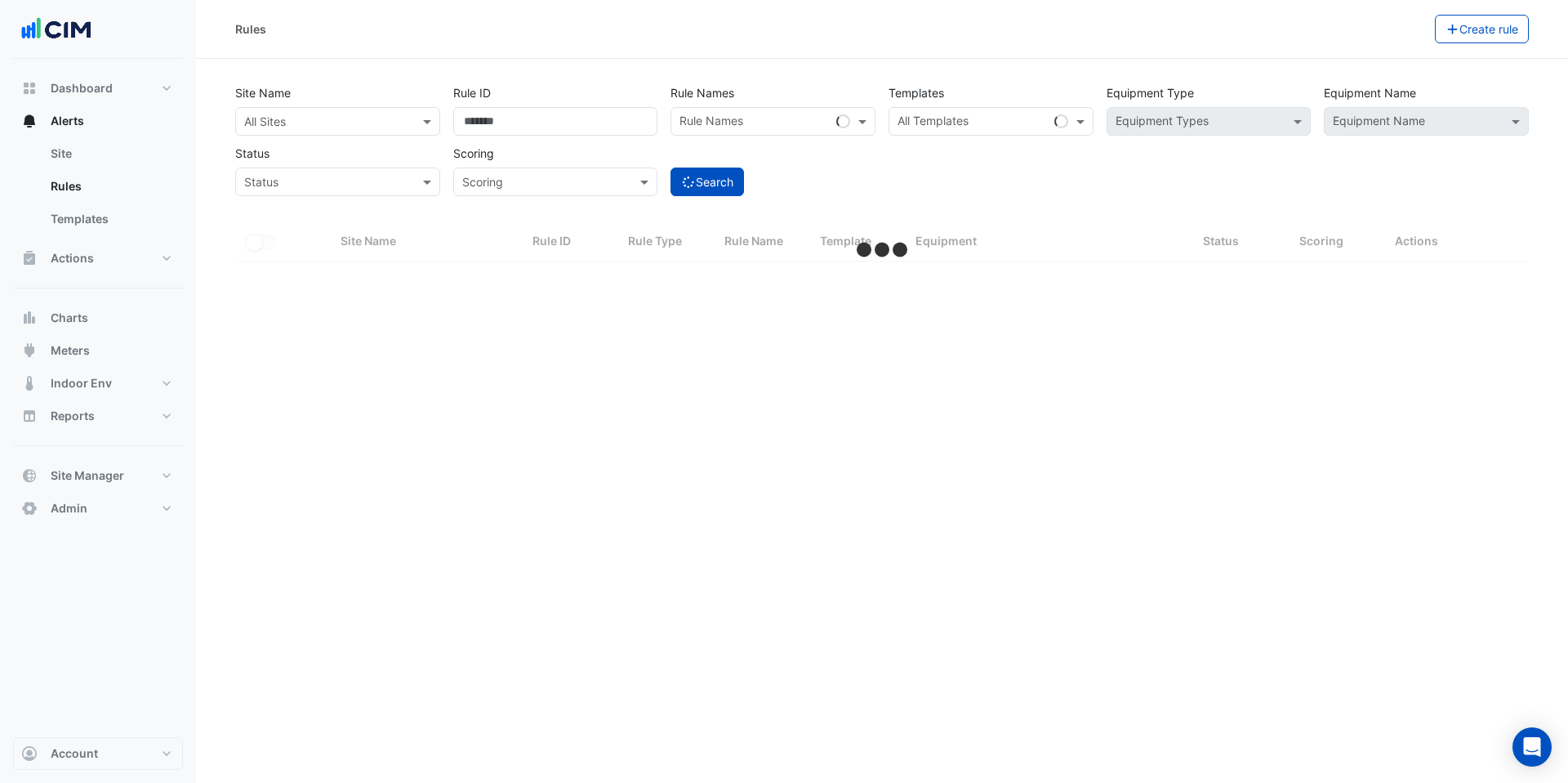
select select "***"
